Goal: Task Accomplishment & Management: Manage account settings

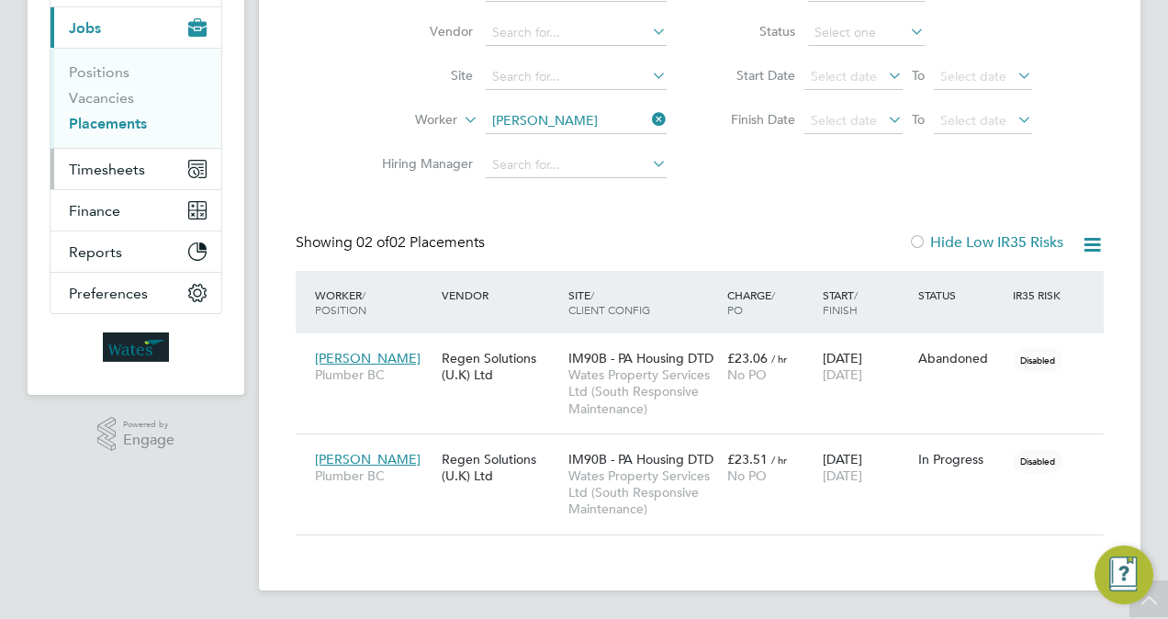
scroll to position [85, 159]
click at [586, 118] on div "Placements New Placement Placements I Follow All Placements Client Config Vendo…" at bounding box center [700, 203] width 808 height 666
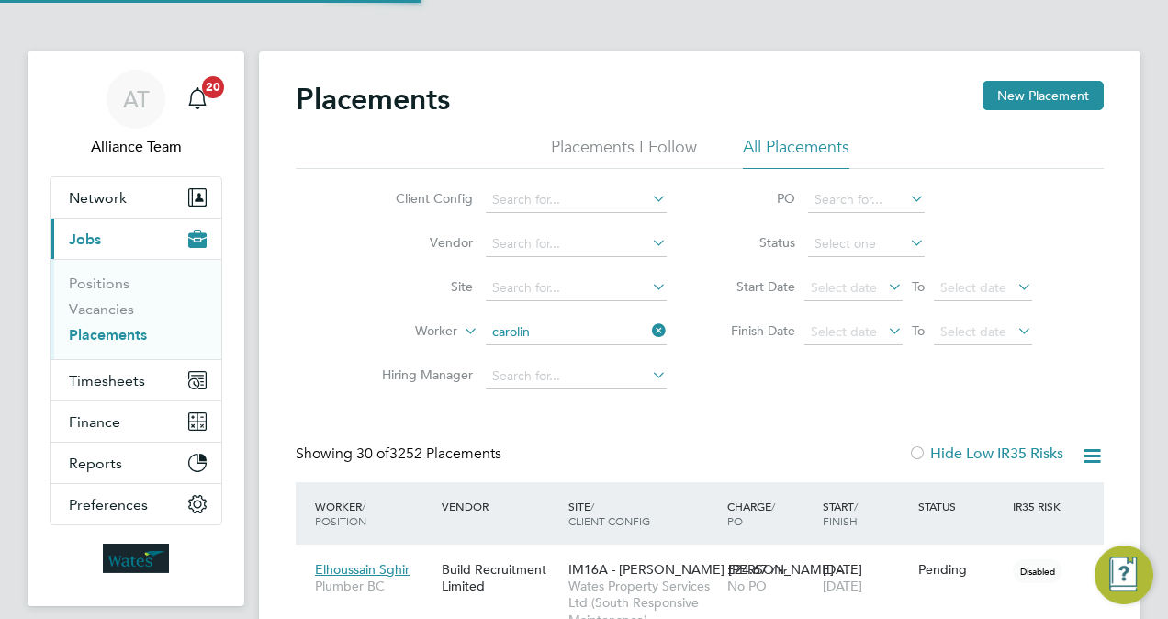
click at [608, 353] on li "Carol ine Toll" at bounding box center [599, 356] width 227 height 25
type input "[PERSON_NAME]"
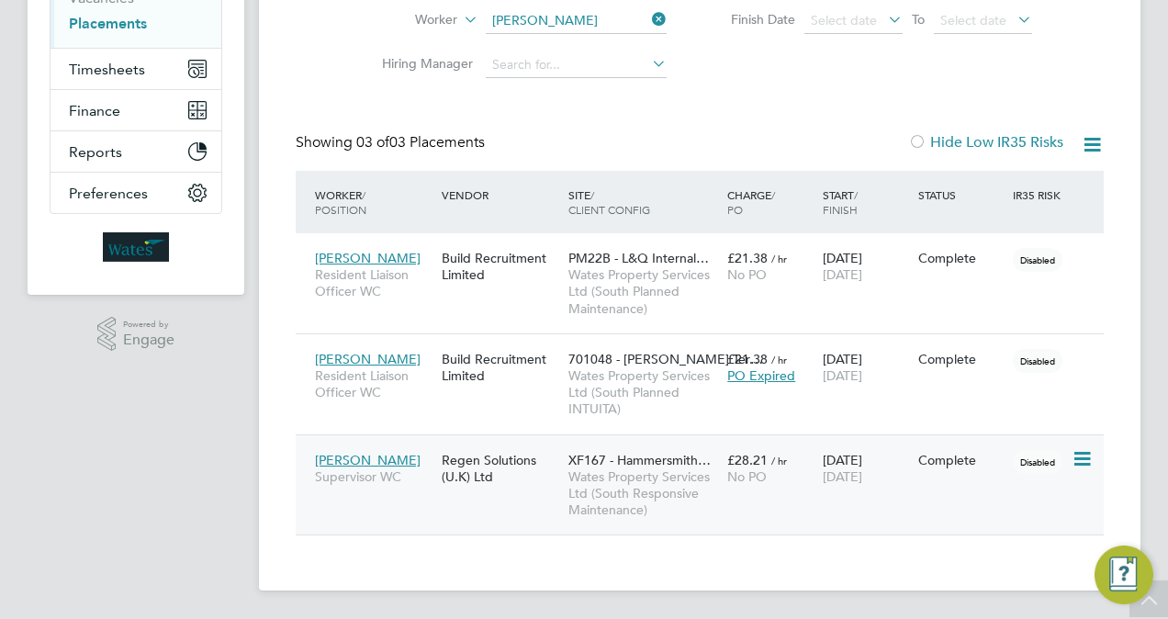
click at [654, 466] on span "XF167 - Hammersmith…" at bounding box center [639, 460] width 142 height 17
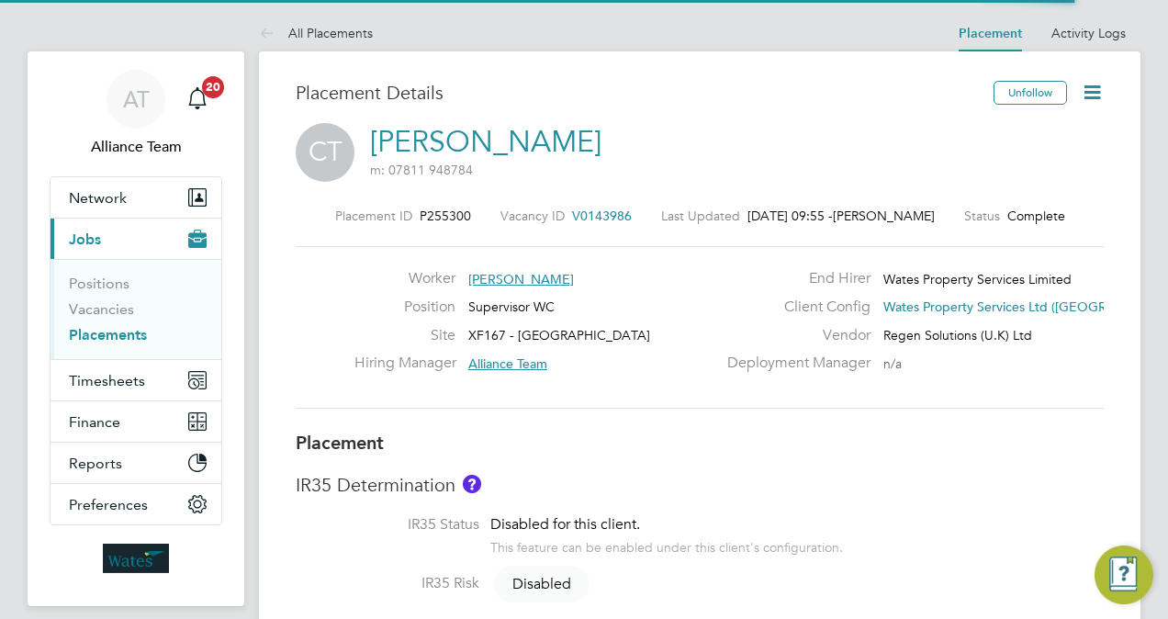
click at [433, 143] on link "[PERSON_NAME]" at bounding box center [485, 142] width 231 height 36
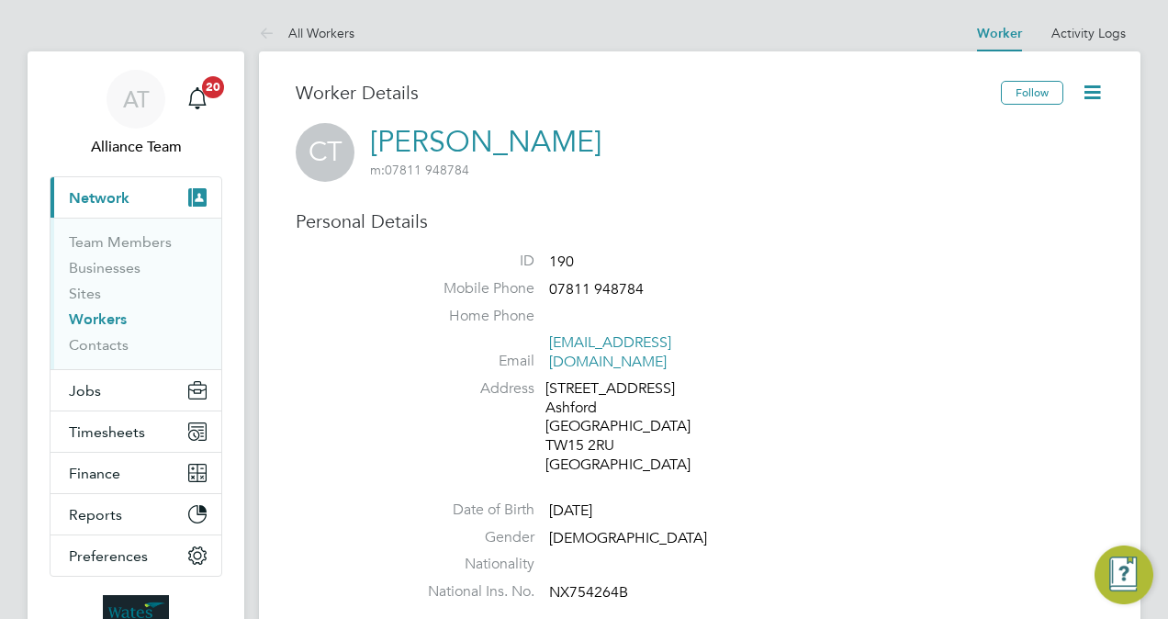
click at [811, 314] on li "Home Phone" at bounding box center [755, 321] width 698 height 28
click at [805, 424] on li "Address [STREET_ADDRESS]" at bounding box center [755, 429] width 698 height 100
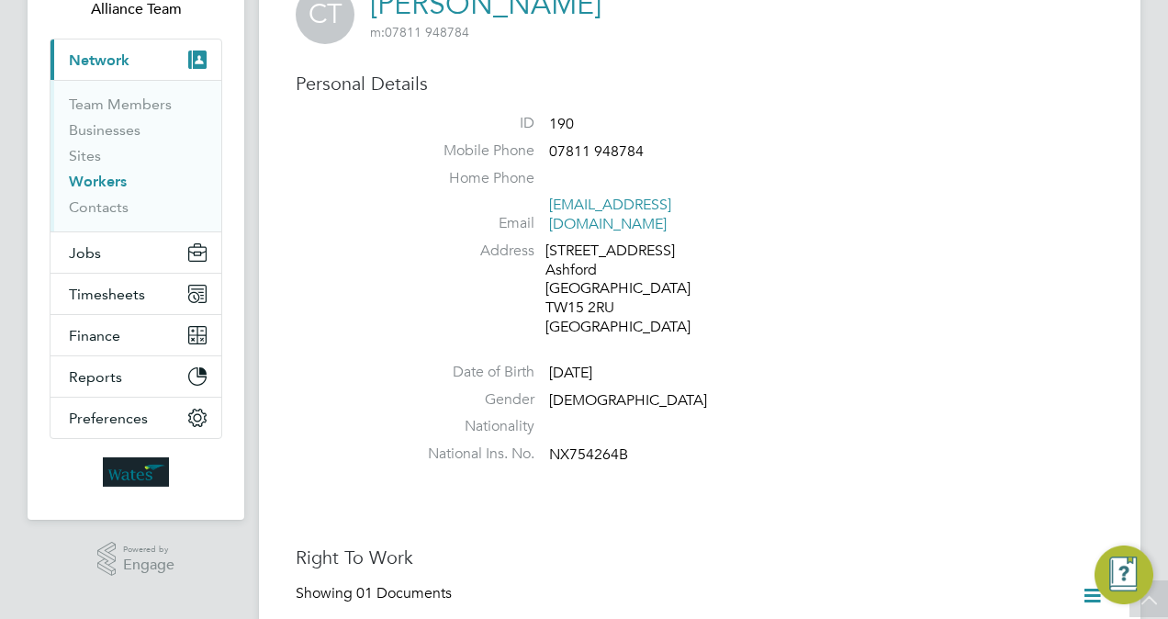
scroll to position [110, 0]
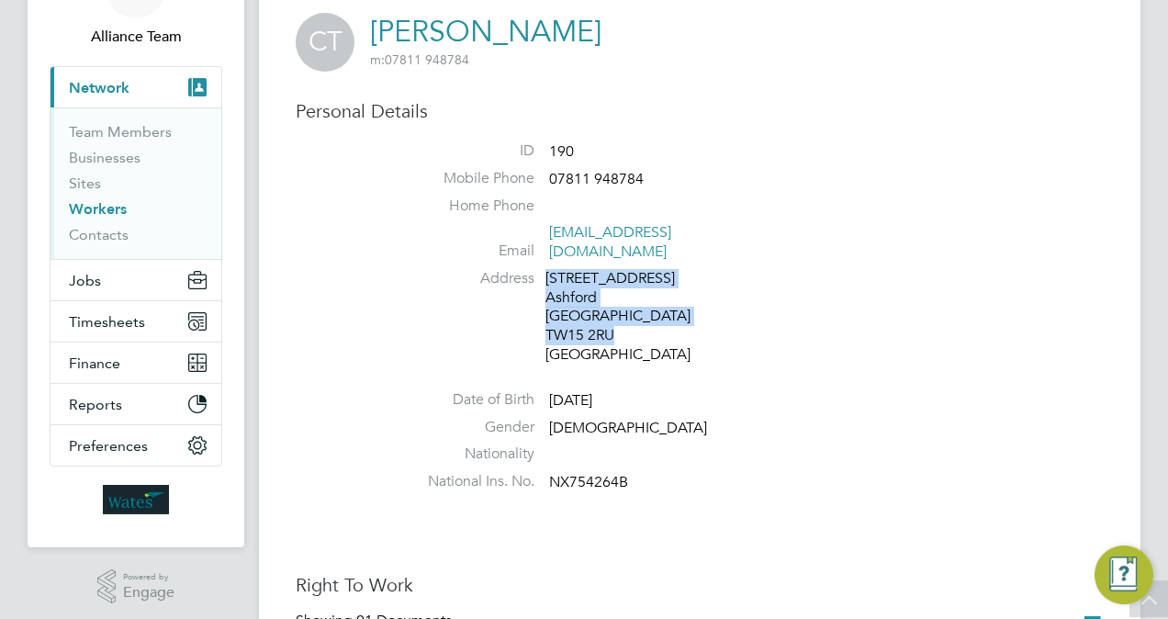
drag, startPoint x: 632, startPoint y: 316, endPoint x: 544, endPoint y: 265, distance: 102.1
click at [544, 269] on li "Address [STREET_ADDRESS]" at bounding box center [755, 319] width 698 height 100
drag, startPoint x: 544, startPoint y: 265, endPoint x: 561, endPoint y: 265, distance: 17.4
copy div "[STREET_ADDRESS]"
click at [821, 390] on li "Date of Birth [DEMOGRAPHIC_DATA]" at bounding box center [755, 404] width 698 height 28
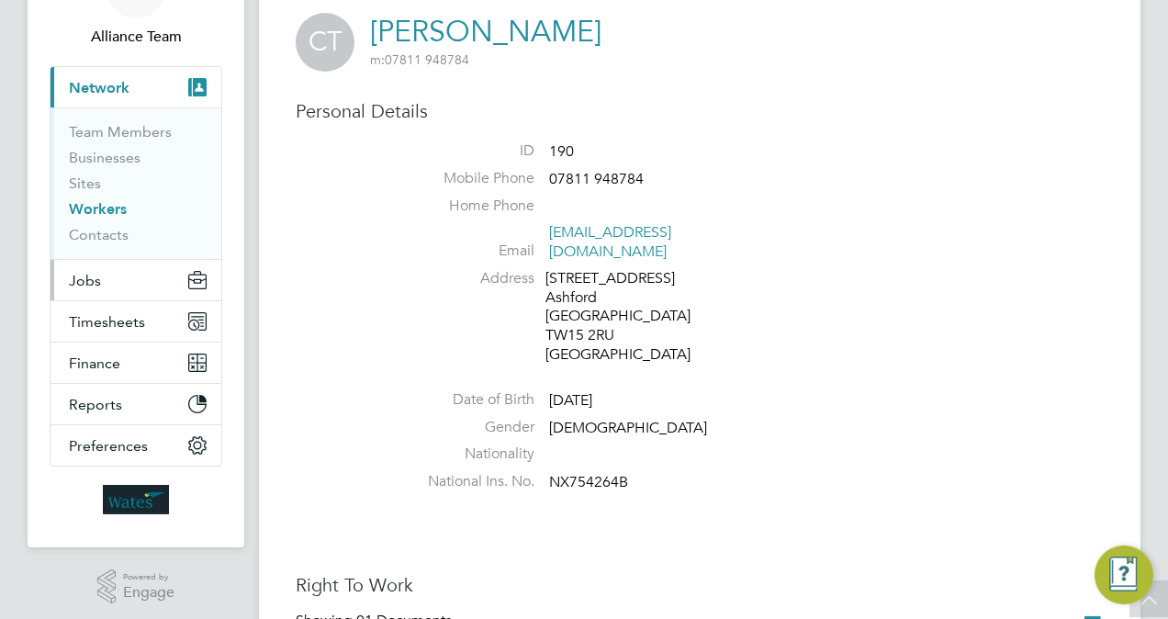
click at [103, 276] on button "Jobs" at bounding box center [136, 280] width 171 height 40
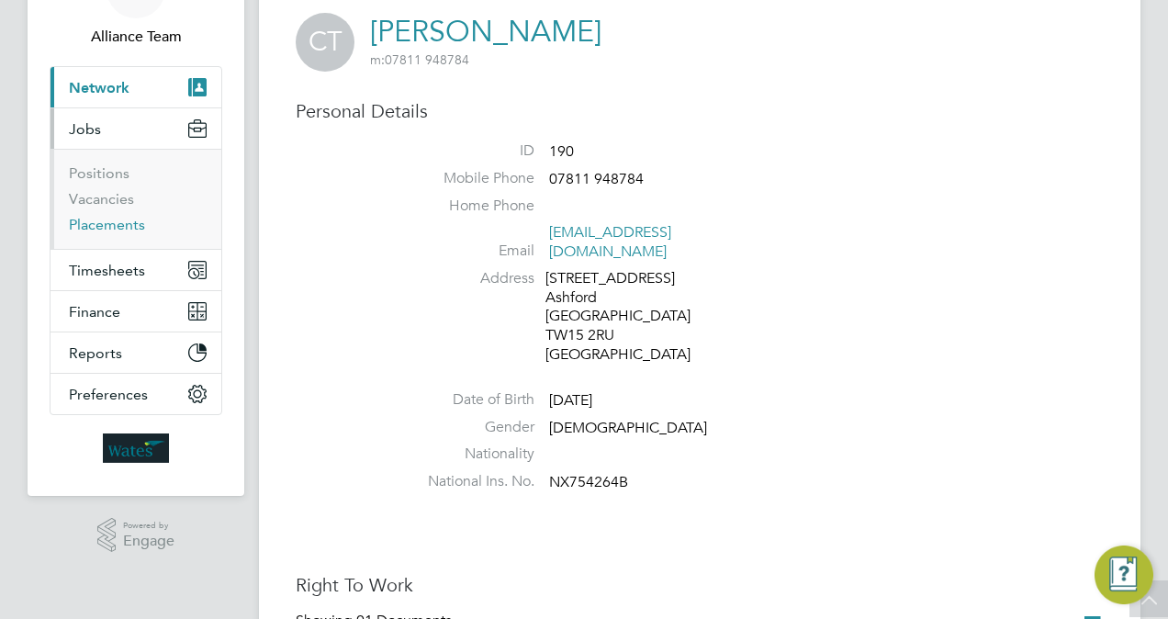
click at [116, 228] on link "Placements" at bounding box center [107, 224] width 76 height 17
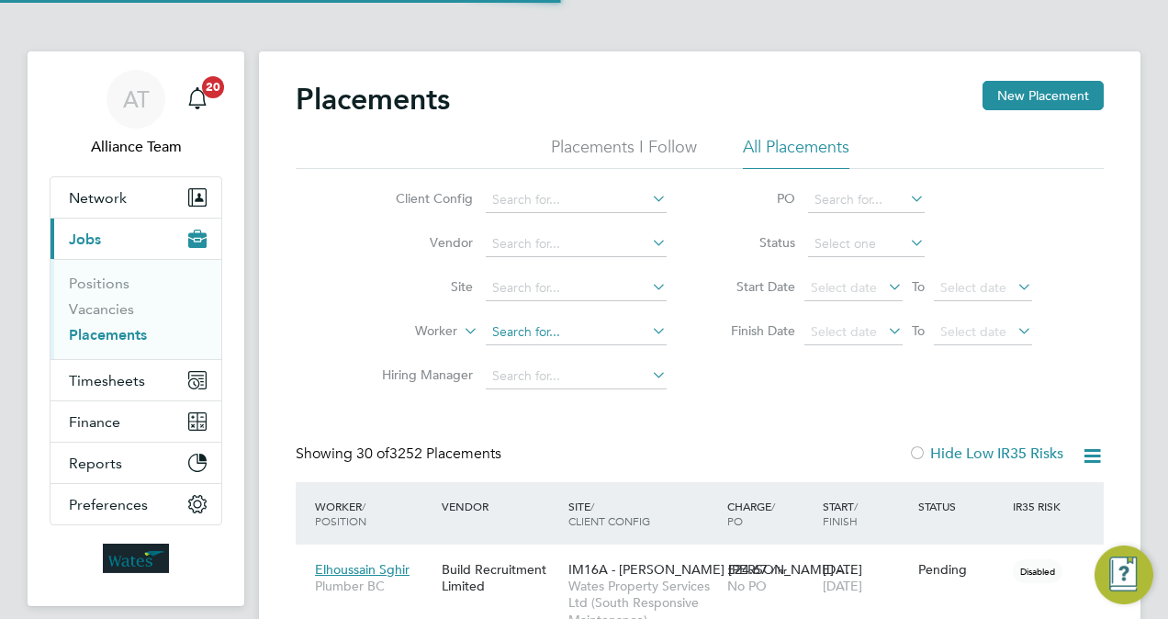
click at [534, 332] on input at bounding box center [576, 333] width 181 height 26
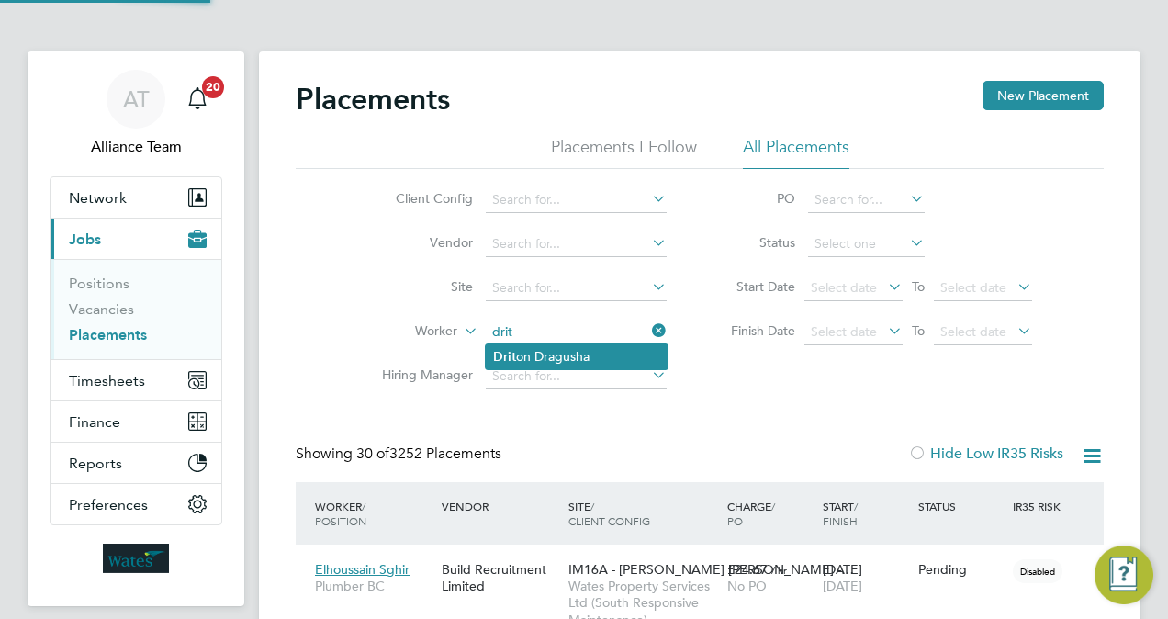
click at [584, 353] on li "Drit on Dragusha" at bounding box center [577, 356] width 182 height 25
type input "[PERSON_NAME]"
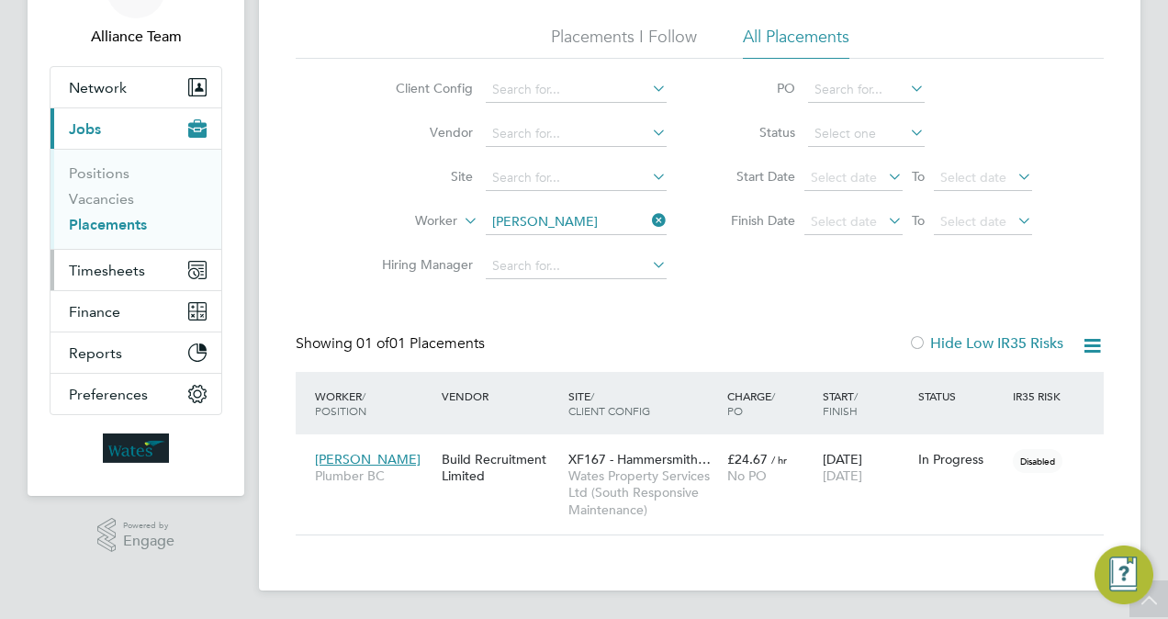
click at [116, 270] on span "Timesheets" at bounding box center [107, 270] width 76 height 17
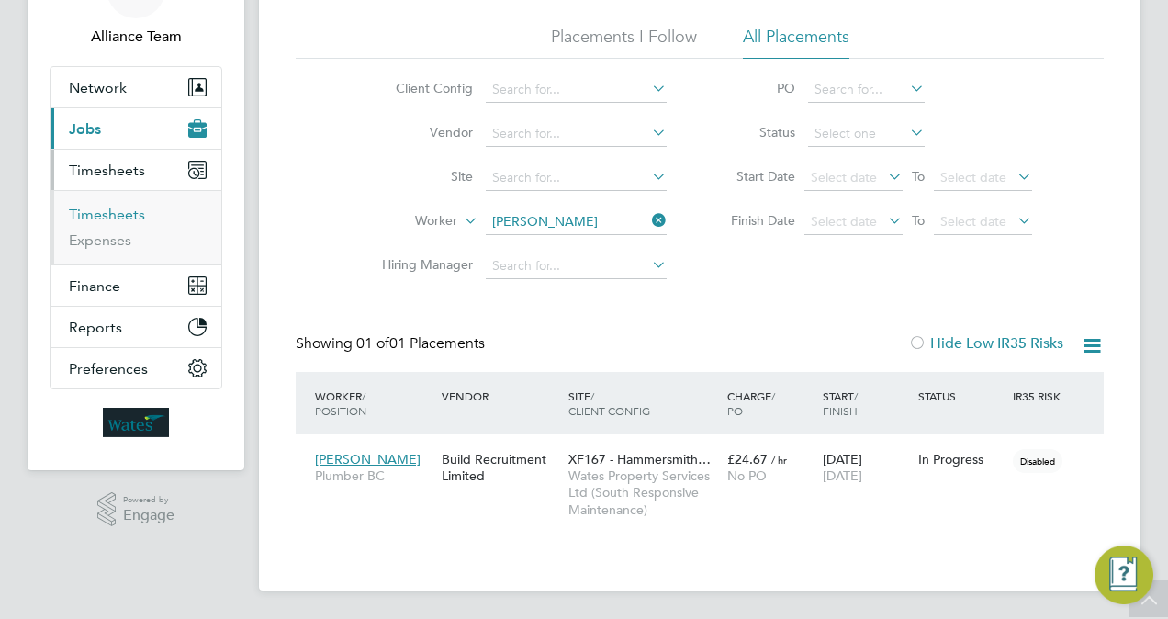
click at [125, 217] on link "Timesheets" at bounding box center [107, 214] width 76 height 17
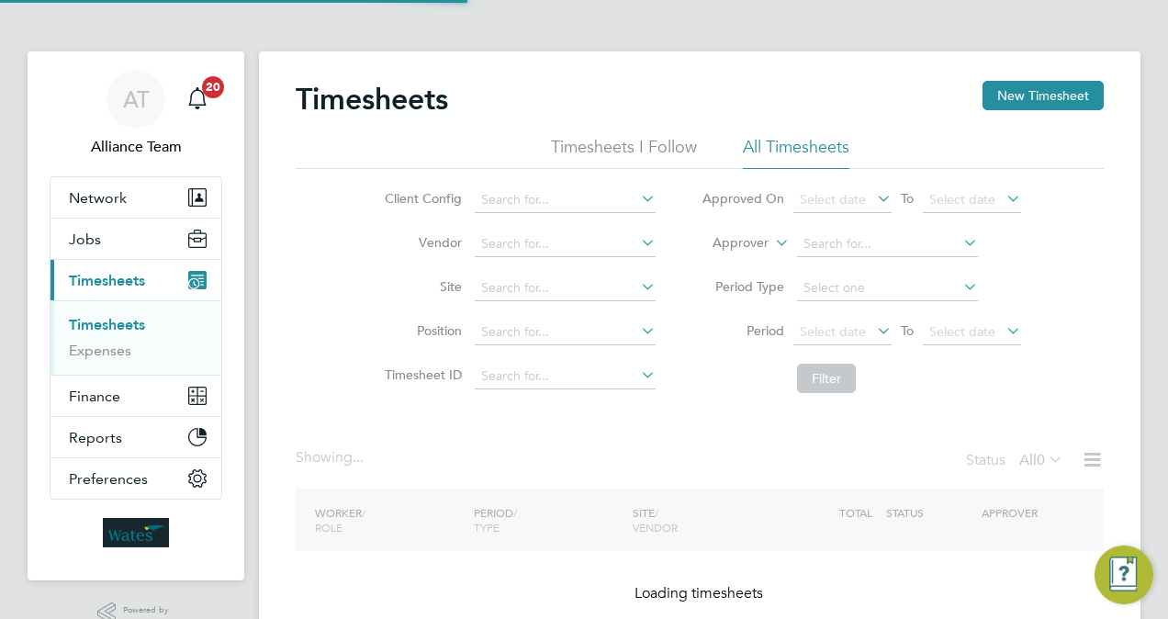
click at [754, 244] on label "Approver" at bounding box center [727, 243] width 83 height 18
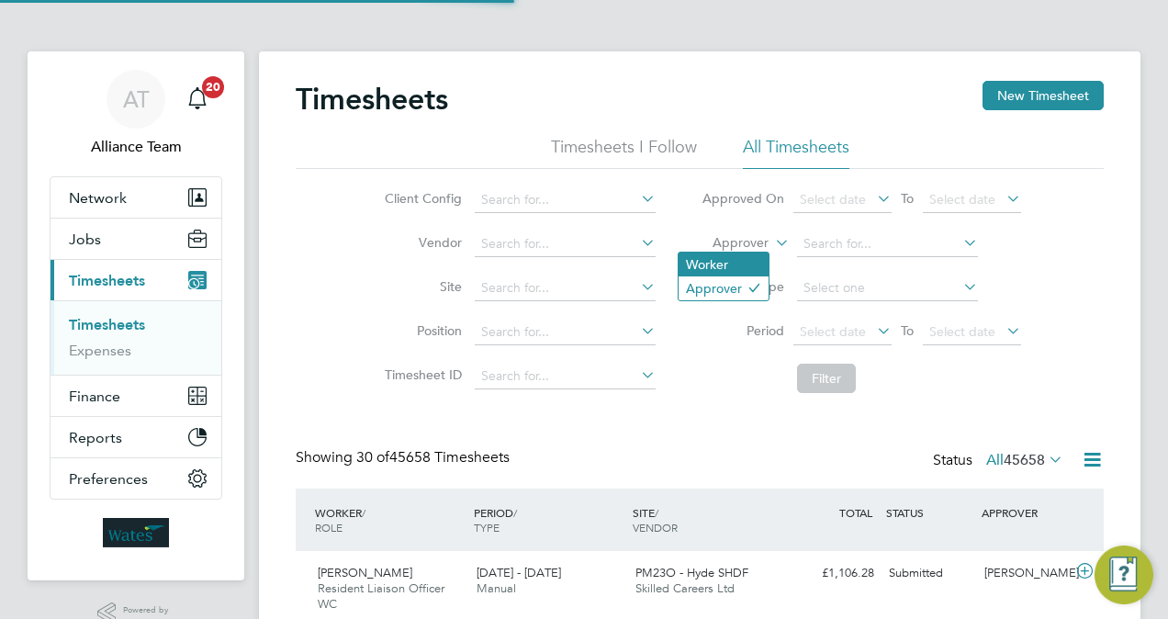
click at [727, 260] on li "Worker" at bounding box center [724, 265] width 90 height 24
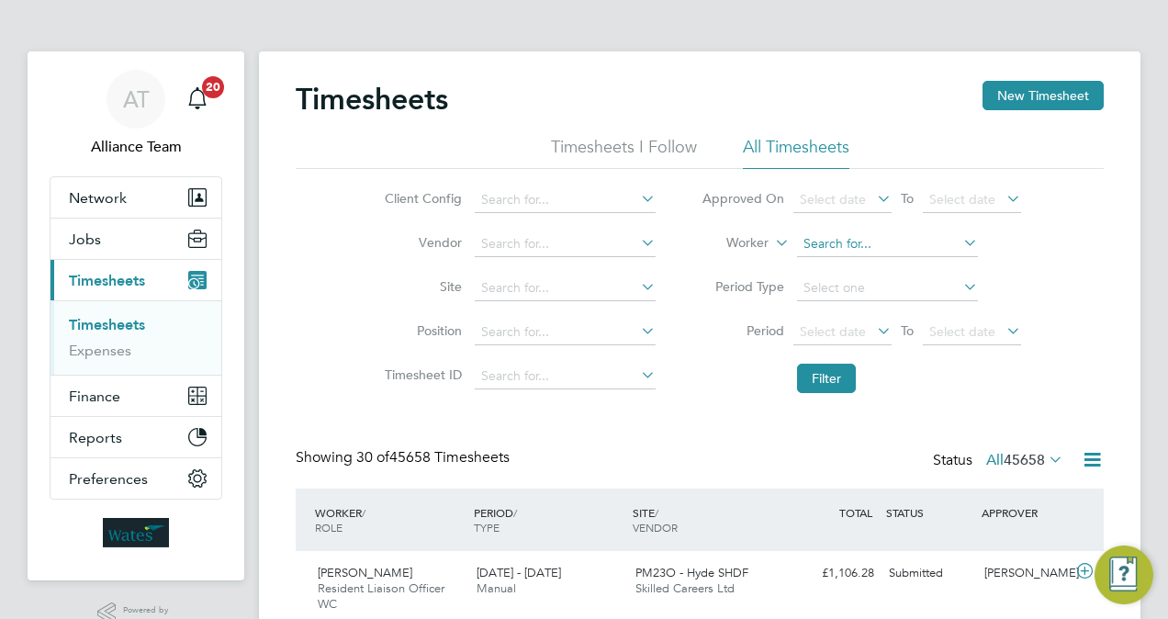
click at [875, 244] on input at bounding box center [887, 244] width 181 height 26
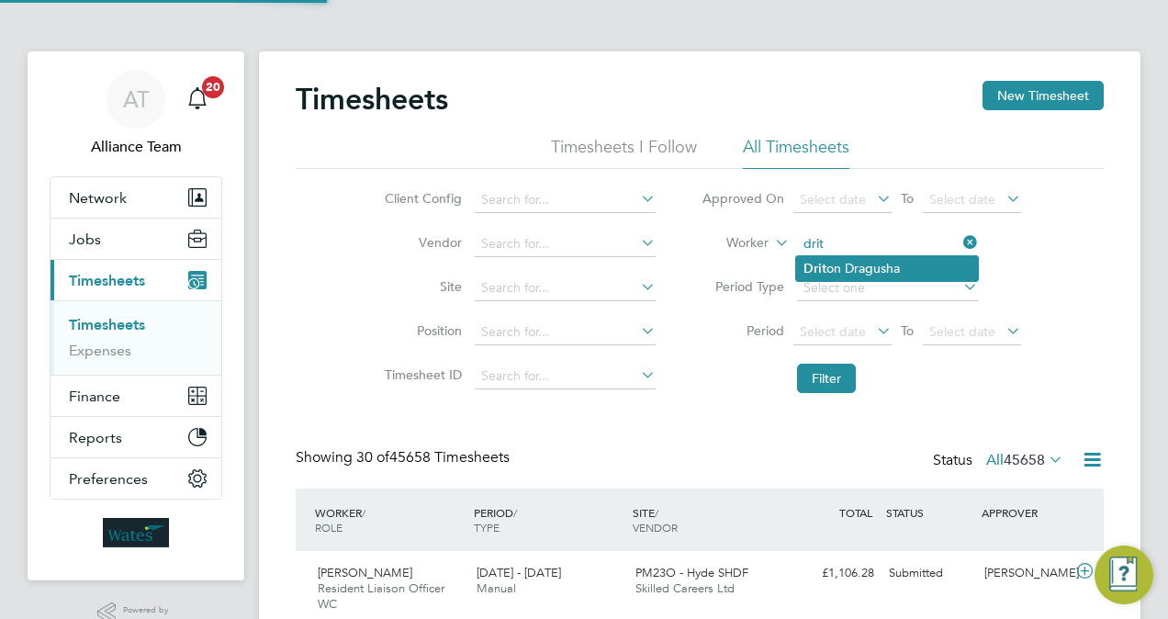
click at [884, 266] on li "Drit on Dragusha" at bounding box center [887, 268] width 182 height 25
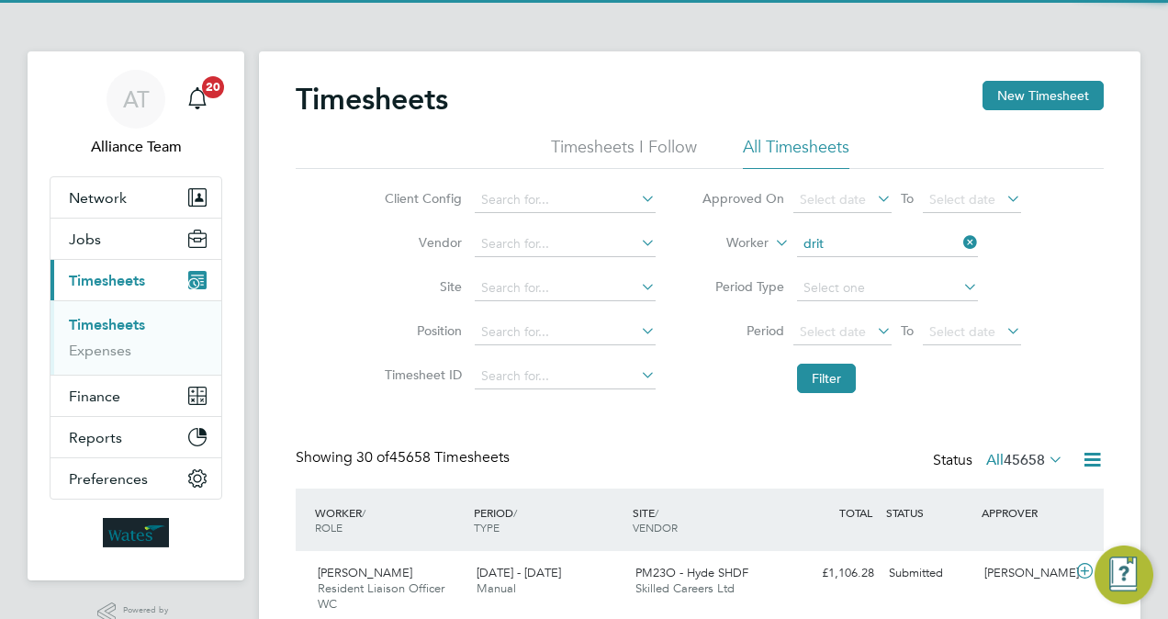
type input "[PERSON_NAME]"
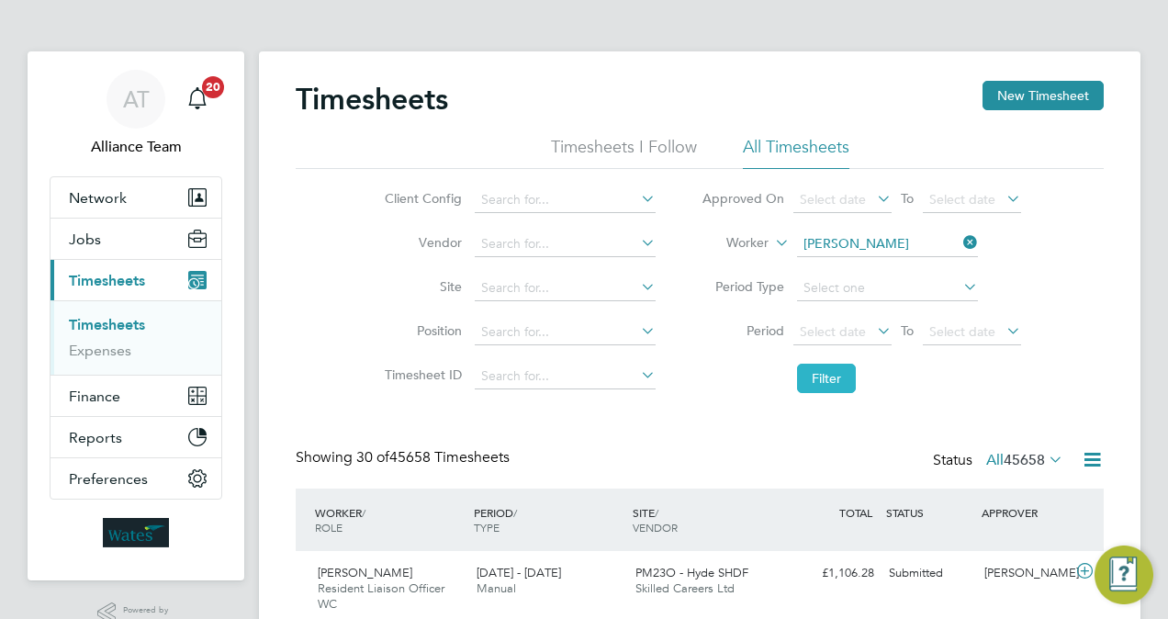
click at [817, 377] on button "Filter" at bounding box center [826, 378] width 59 height 29
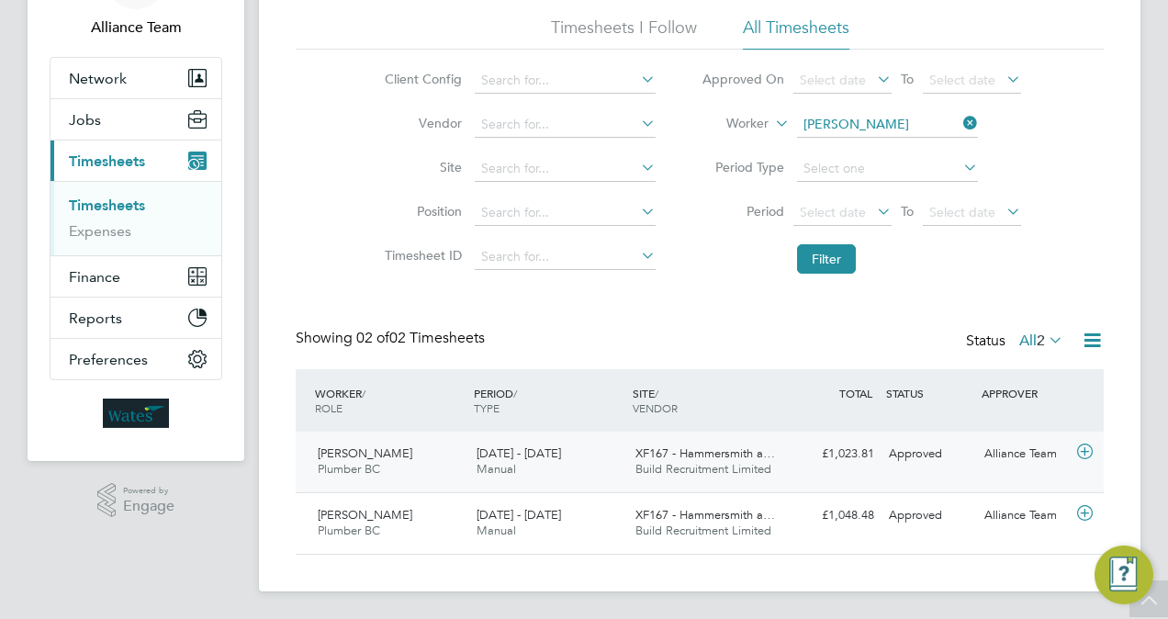
click at [795, 482] on div "[PERSON_NAME] Plumber BC [DATE] - [DATE] [DATE] - [DATE] Manual XF167 - Hammers…" at bounding box center [700, 462] width 808 height 61
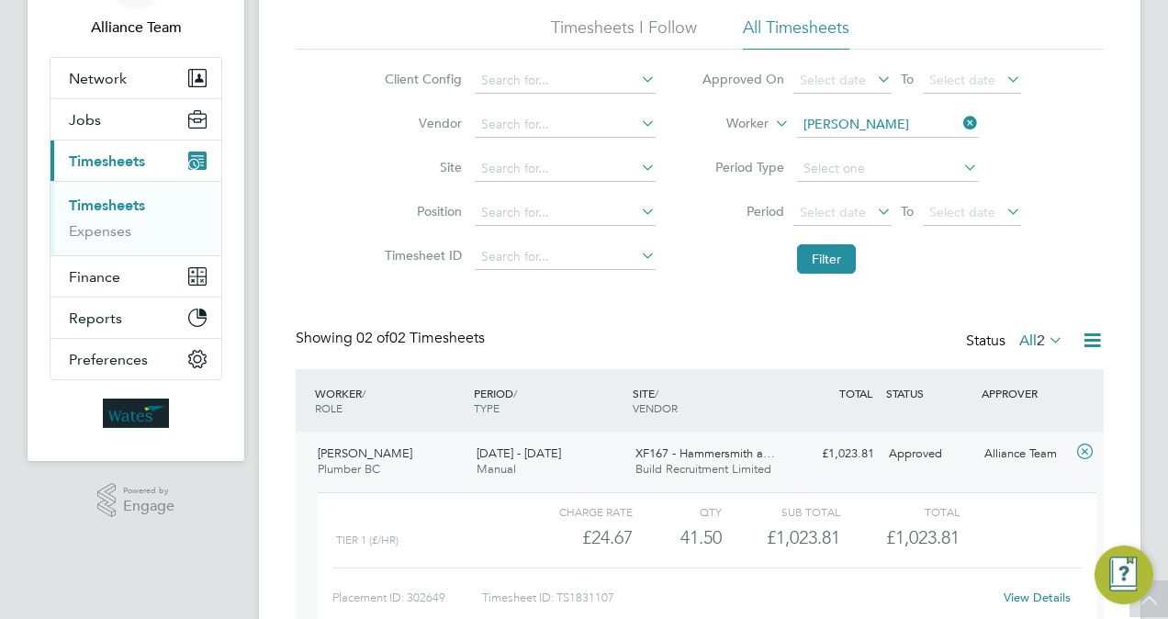
click at [1051, 590] on link "View Details" at bounding box center [1037, 598] width 67 height 16
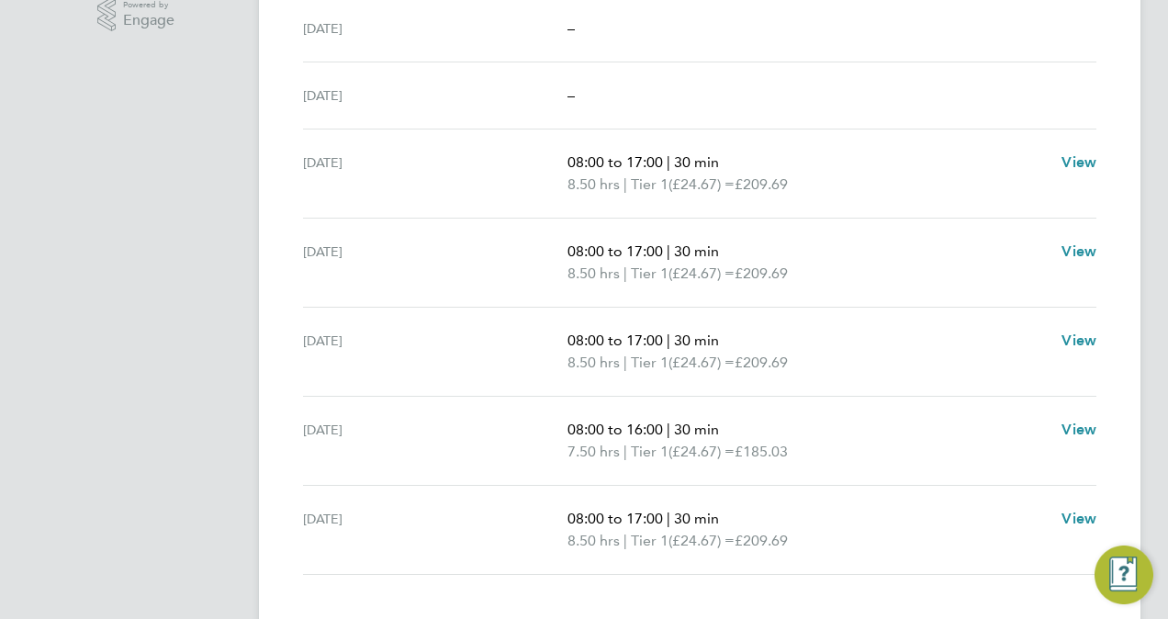
scroll to position [572, 0]
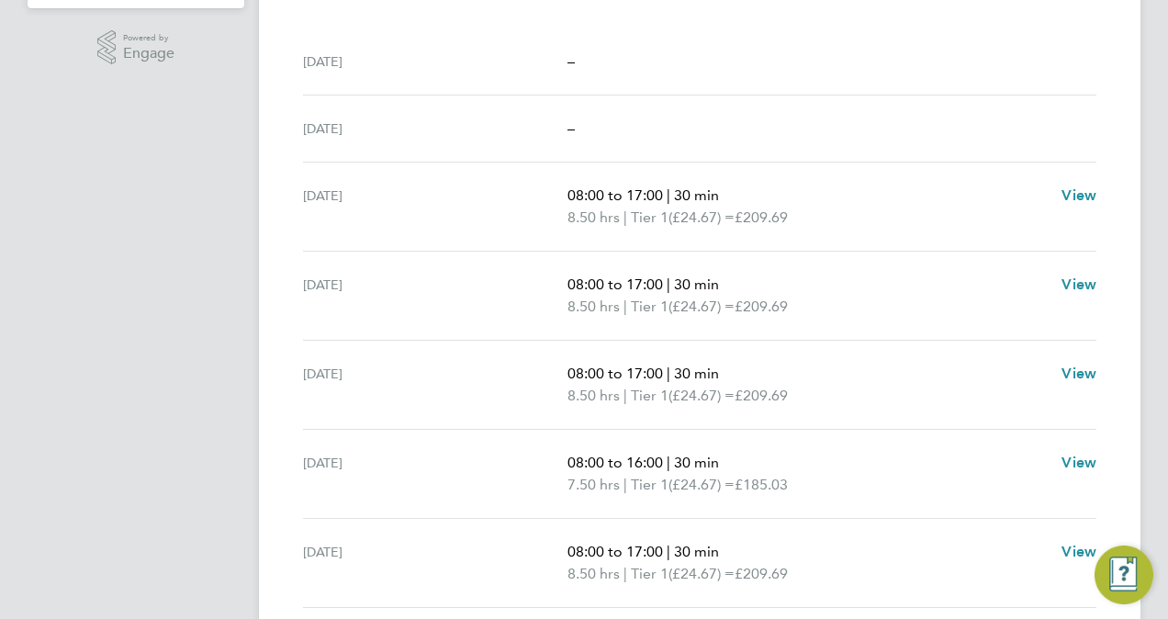
click at [96, 500] on app-navbar "AT Alliance Team Notifications 20 Applications: Network Team Members Businesses…" at bounding box center [136, 124] width 217 height 1290
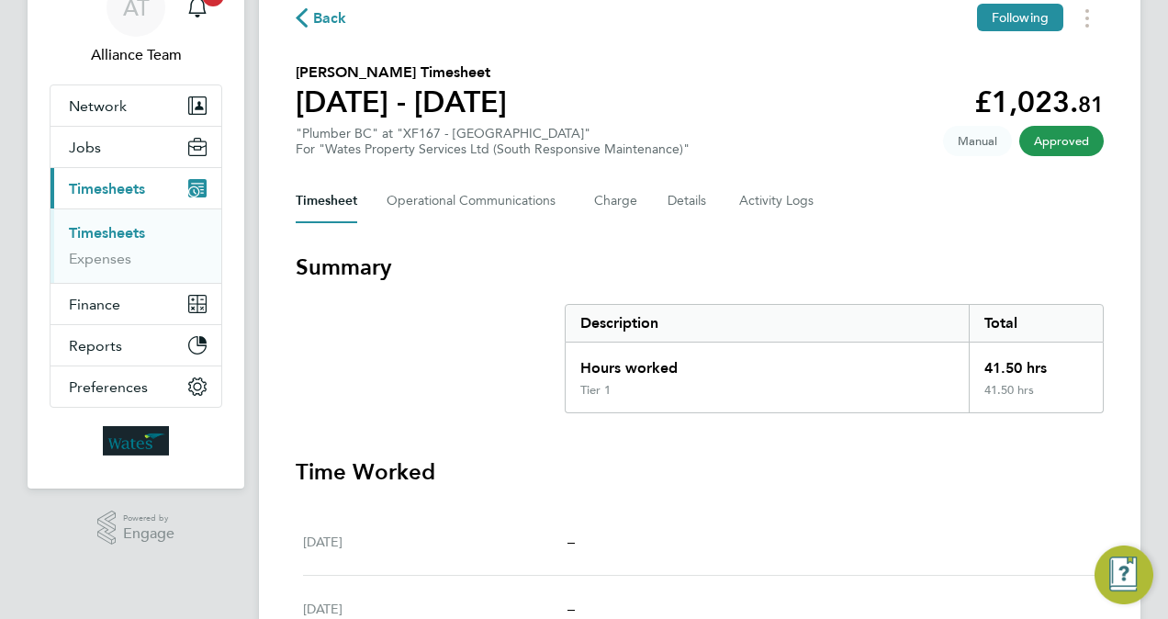
scroll to position [58, 0]
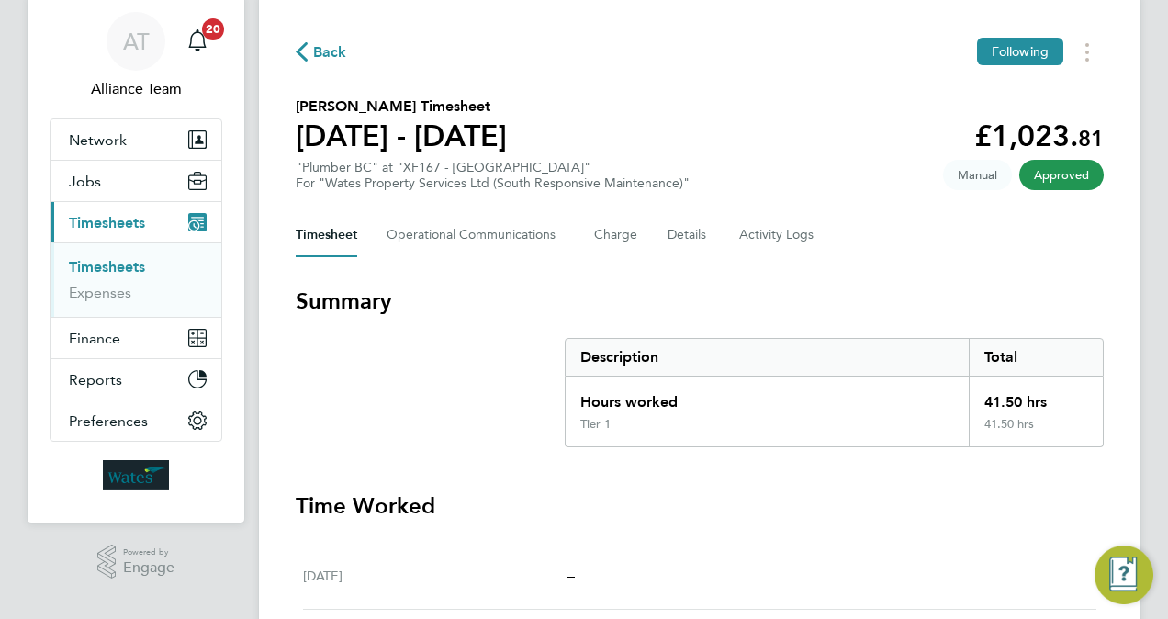
click at [110, 272] on link "Timesheets" at bounding box center [107, 266] width 76 height 17
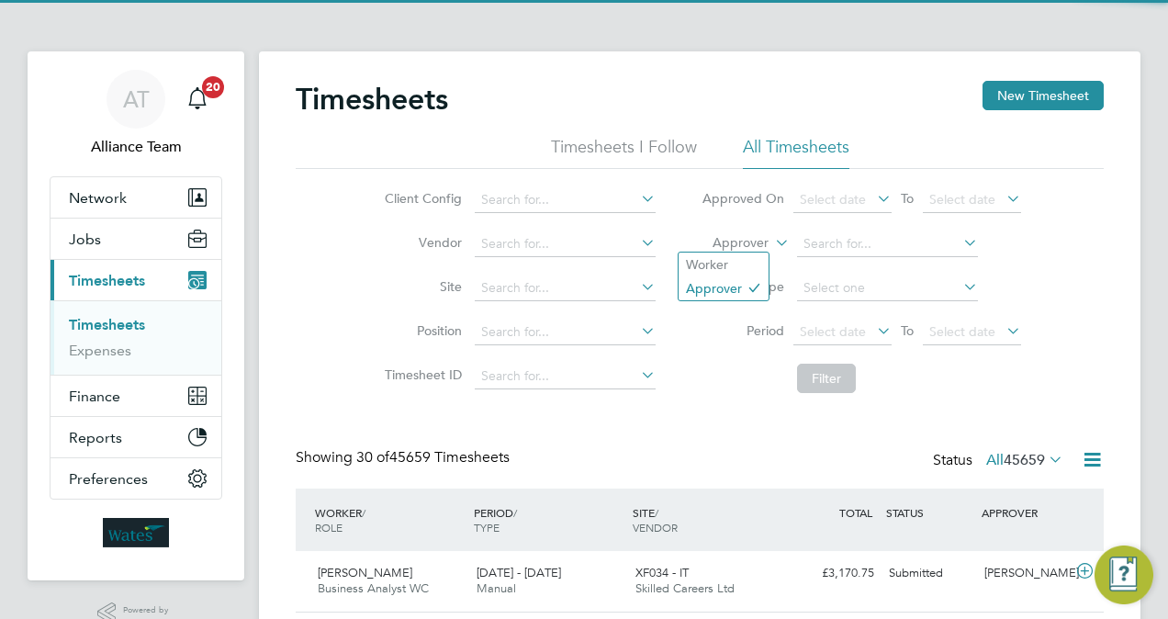
click at [752, 243] on label "Approver" at bounding box center [727, 243] width 83 height 18
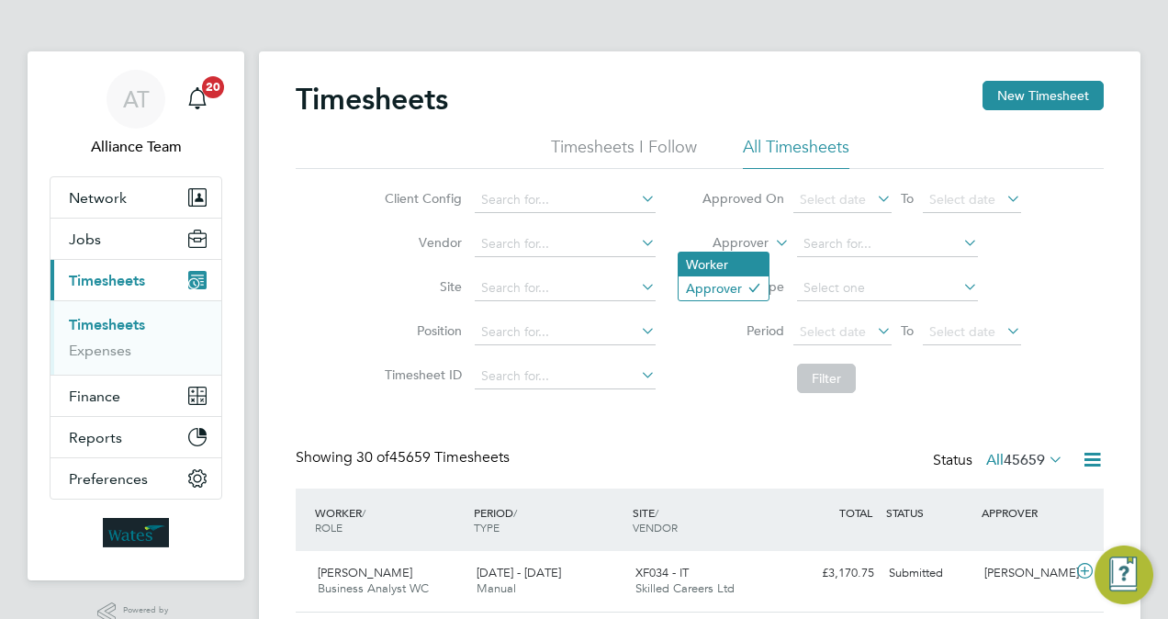
click at [742, 253] on li "Worker" at bounding box center [724, 265] width 90 height 24
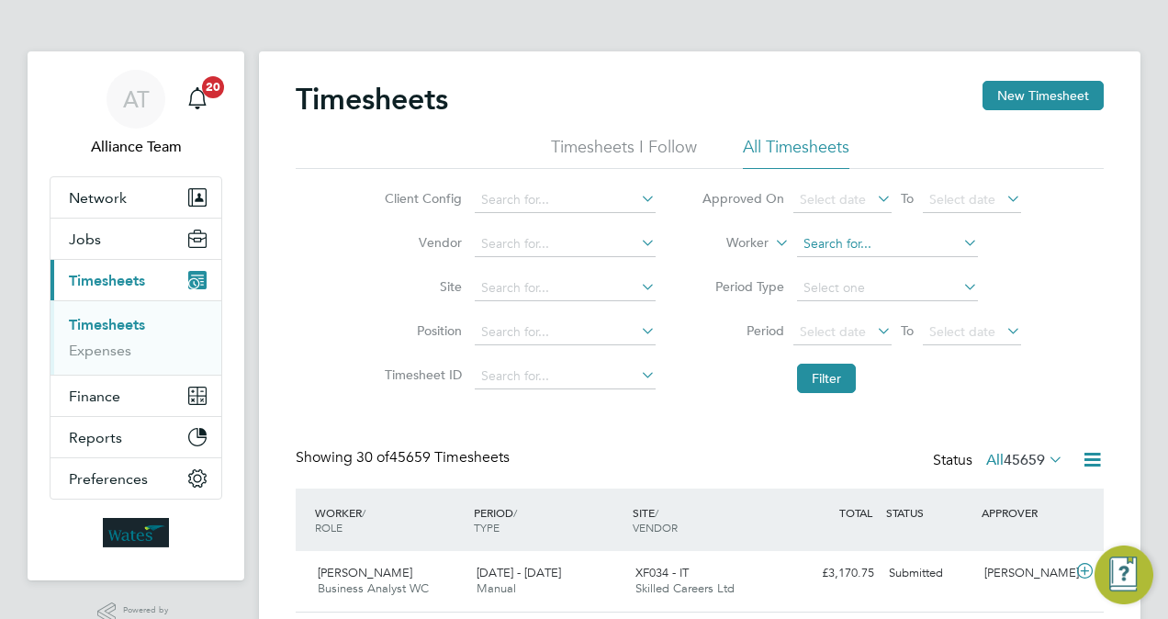
click at [822, 247] on input at bounding box center [887, 244] width 181 height 26
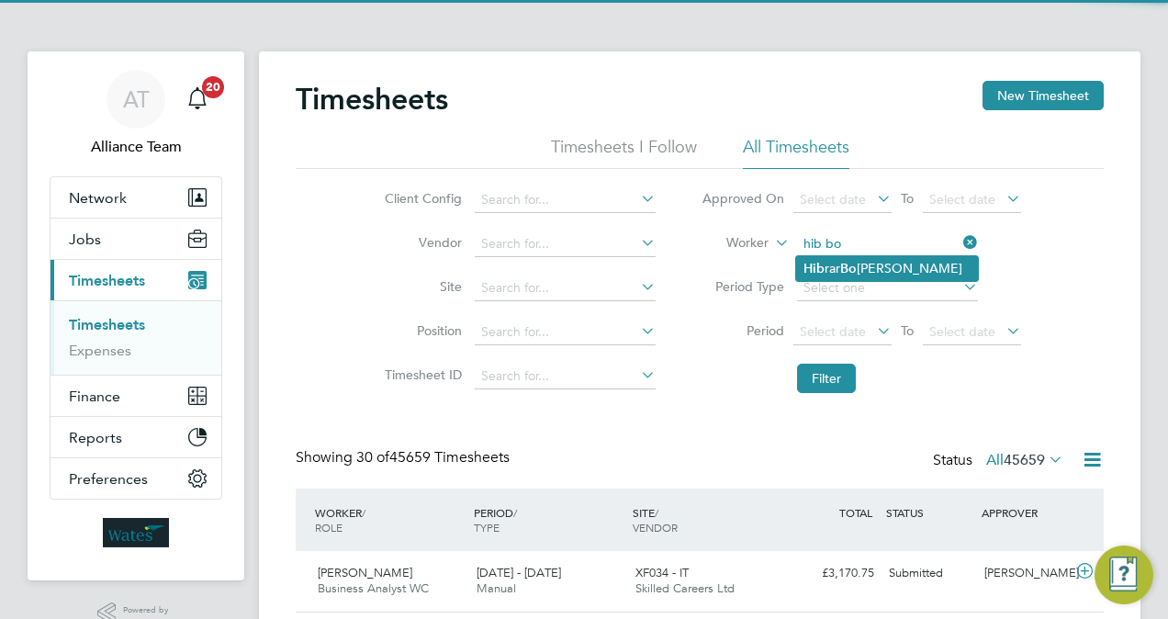
click at [839, 257] on li "Hib rar Bo stan" at bounding box center [887, 268] width 182 height 25
type input "Hibrar Bostan"
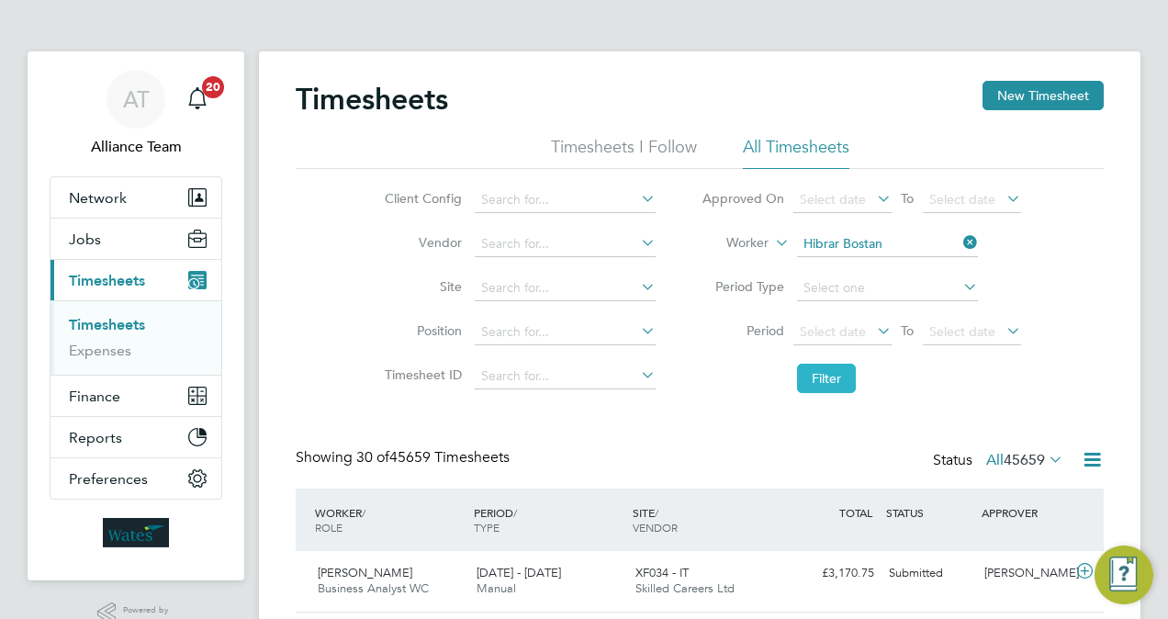
click at [843, 387] on button "Filter" at bounding box center [826, 378] width 59 height 29
